Goal: Task Accomplishment & Management: Manage account settings

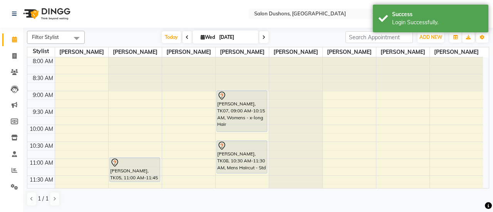
click at [189, 35] on span at bounding box center [187, 37] width 9 height 12
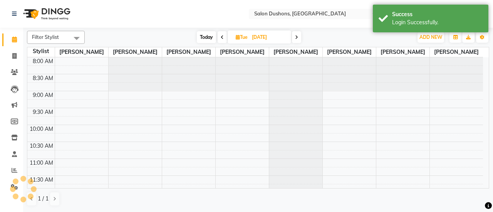
scroll to position [269, 0]
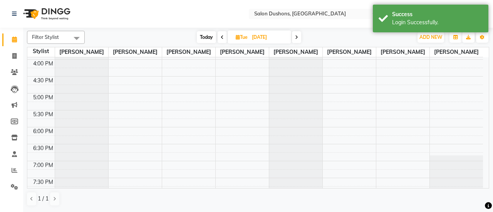
click at [298, 36] on icon at bounding box center [296, 37] width 3 height 5
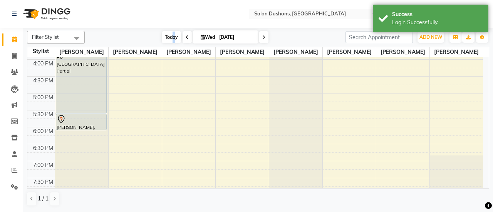
click at [172, 36] on span "Today" at bounding box center [171, 37] width 19 height 12
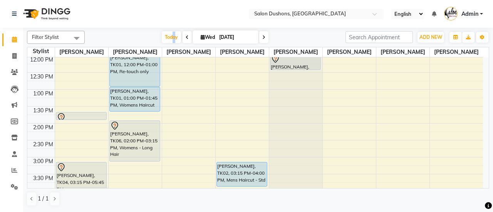
scroll to position [0, 0]
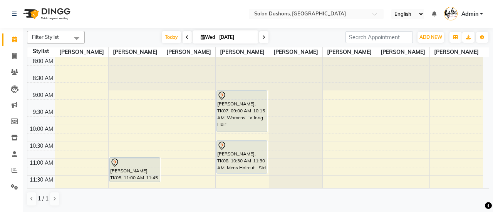
click at [266, 35] on span at bounding box center [263, 37] width 9 height 12
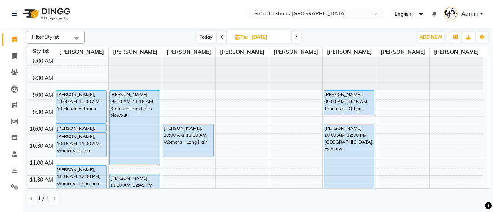
click at [220, 39] on icon at bounding box center [221, 37] width 3 height 5
type input "[DATE]"
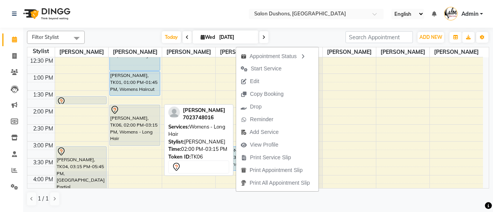
scroll to position [153, 0]
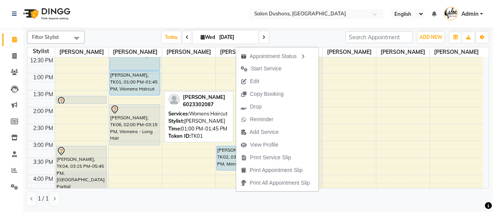
click at [136, 83] on div "[PERSON_NAME], TK01, 01:00 PM-01:45 PM, Womens Haircut" at bounding box center [135, 83] width 50 height 24
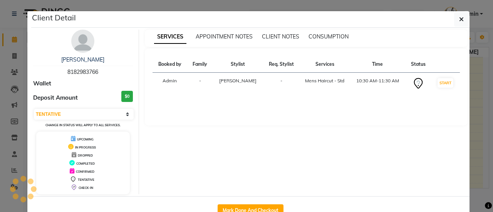
select select "5"
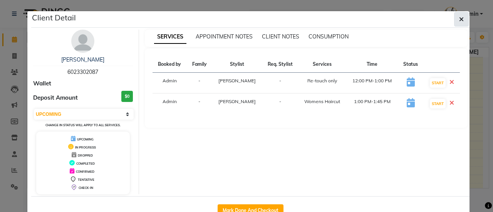
click at [456, 19] on button "button" at bounding box center [461, 19] width 15 height 15
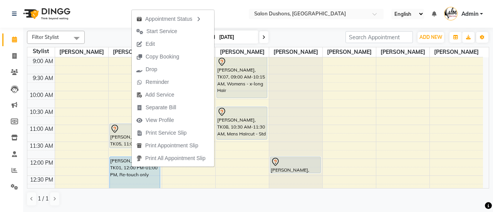
click at [476, 14] on span "Admin" at bounding box center [469, 14] width 17 height 8
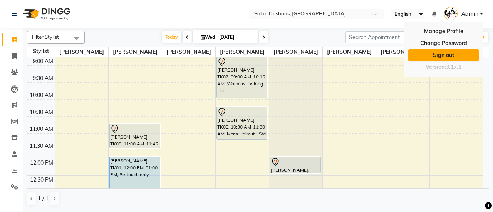
click at [443, 57] on link "Sign out" at bounding box center [443, 55] width 70 height 12
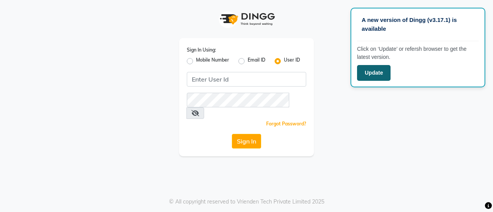
click at [376, 69] on button "Update" at bounding box center [373, 73] width 33 height 16
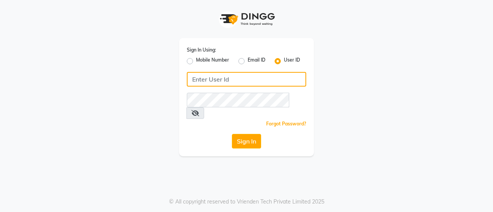
click at [228, 81] on input "Username" at bounding box center [246, 79] width 119 height 15
type input "usa"
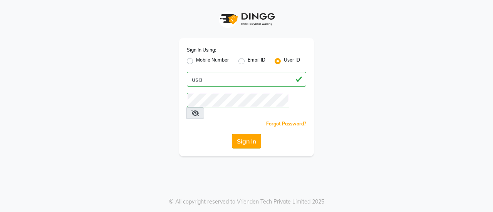
click at [248, 134] on button "Sign In" at bounding box center [246, 141] width 29 height 15
